Goal: Task Accomplishment & Management: Manage account settings

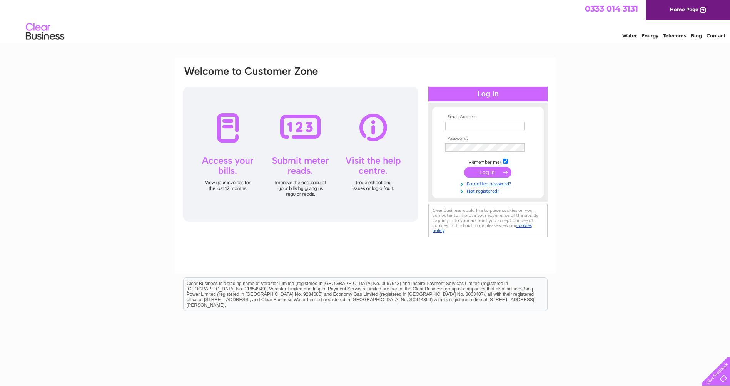
type input "[EMAIL_ADDRESS][DOMAIN_NAME]"
click at [496, 172] on input "submit" at bounding box center [487, 172] width 47 height 11
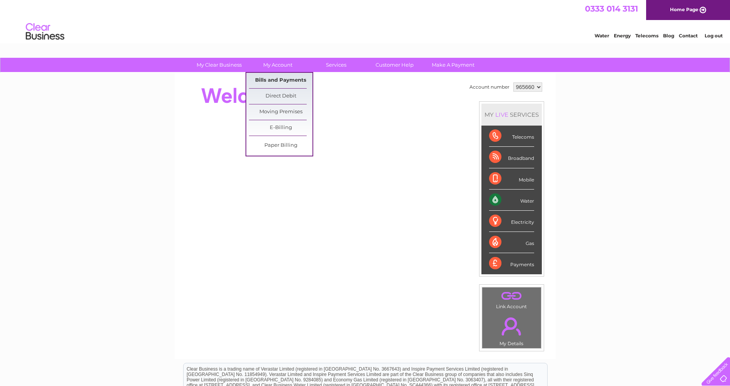
click at [270, 83] on link "Bills and Payments" at bounding box center [280, 80] width 63 height 15
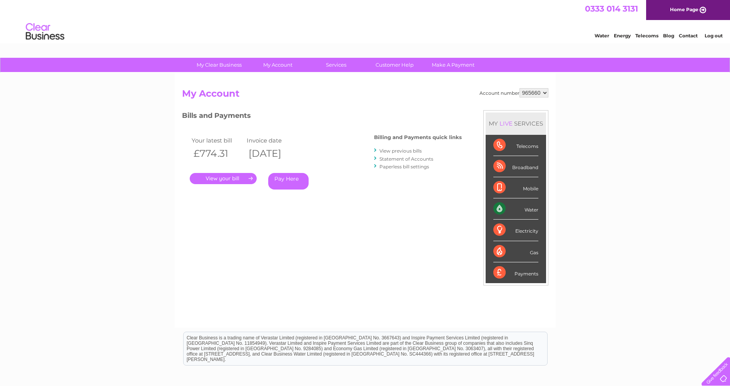
click at [230, 178] on link "." at bounding box center [223, 178] width 67 height 11
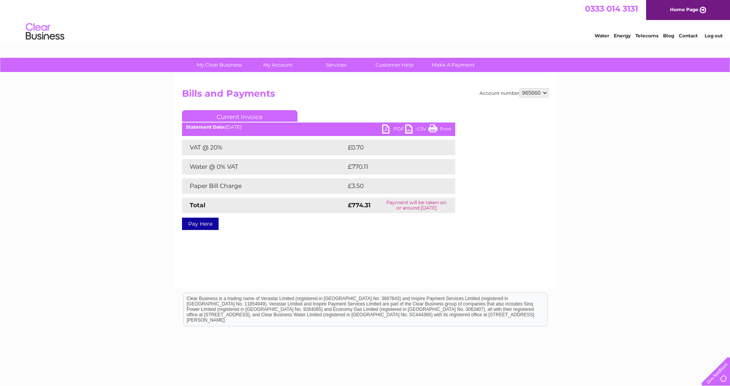
click at [391, 128] on link "PDF" at bounding box center [393, 129] width 23 height 11
